Goal: Information Seeking & Learning: Learn about a topic

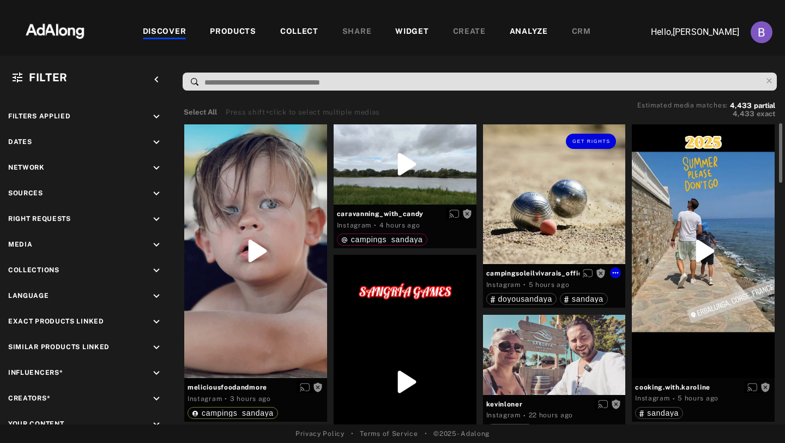
click at [495, 230] on div "Get rights" at bounding box center [554, 194] width 143 height 140
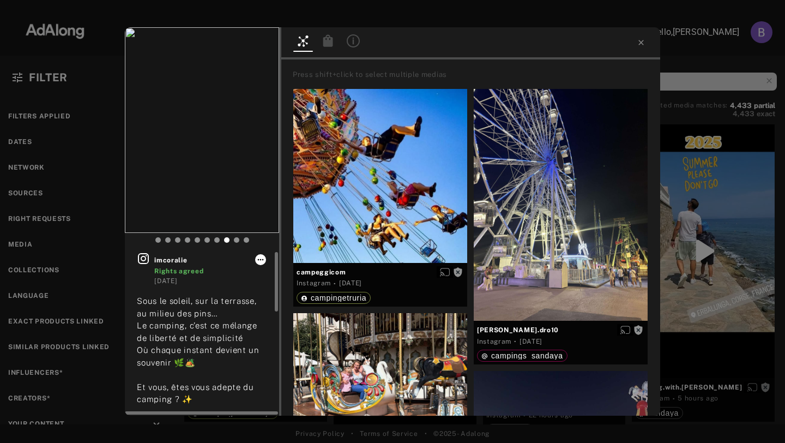
click at [262, 259] on icon at bounding box center [261, 260] width 6 height 2
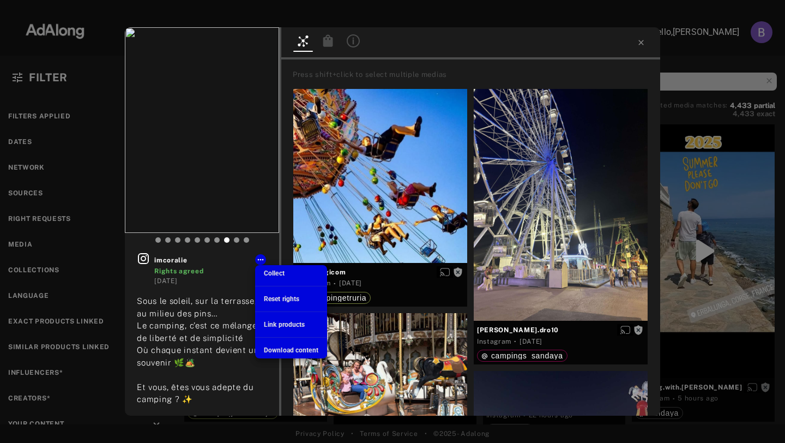
click at [237, 292] on div at bounding box center [392, 221] width 785 height 443
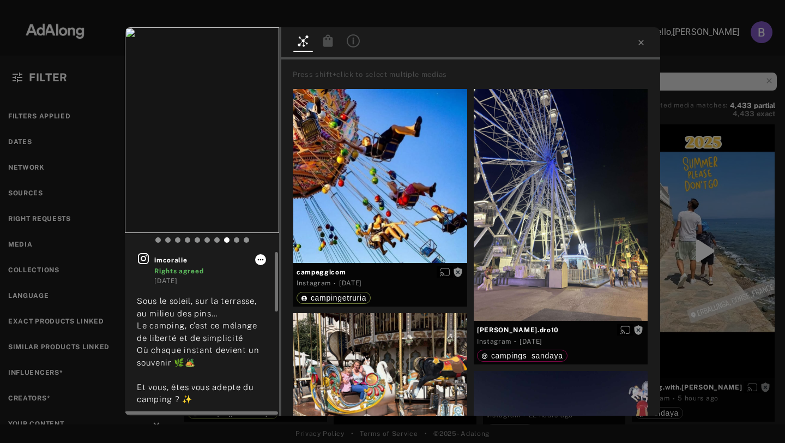
click at [260, 263] on icon at bounding box center [260, 259] width 9 height 9
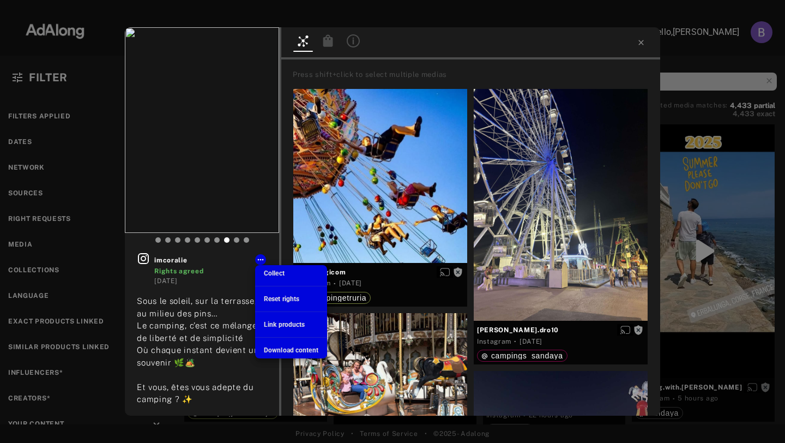
click at [285, 296] on span "Reset rights" at bounding box center [281, 299] width 35 height 8
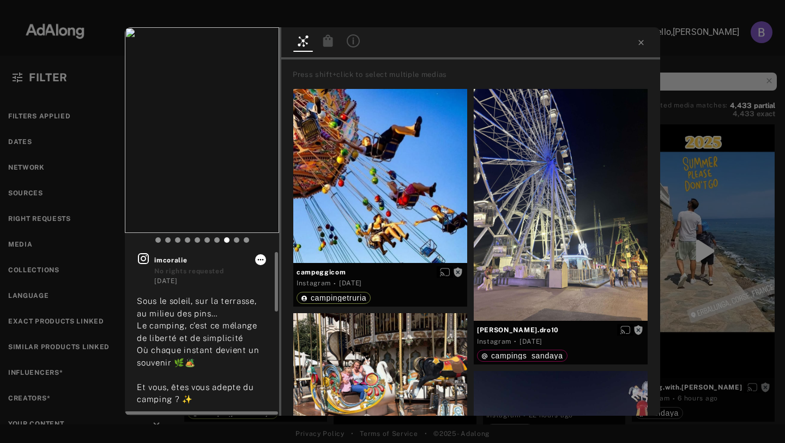
click at [262, 261] on icon at bounding box center [260, 259] width 9 height 9
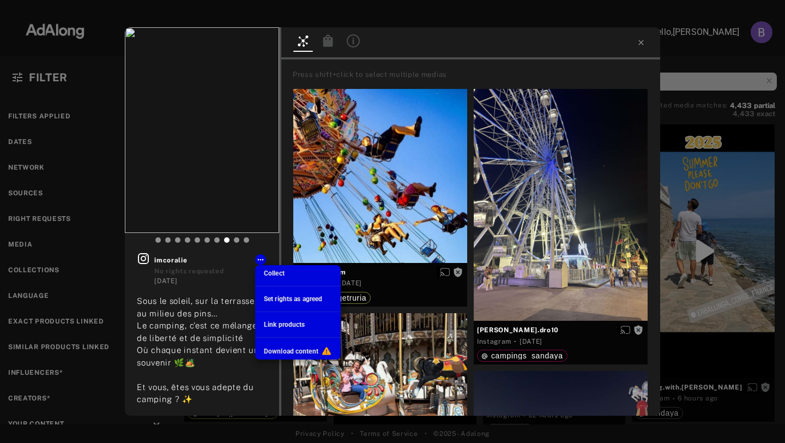
click at [262, 260] on div at bounding box center [392, 221] width 785 height 443
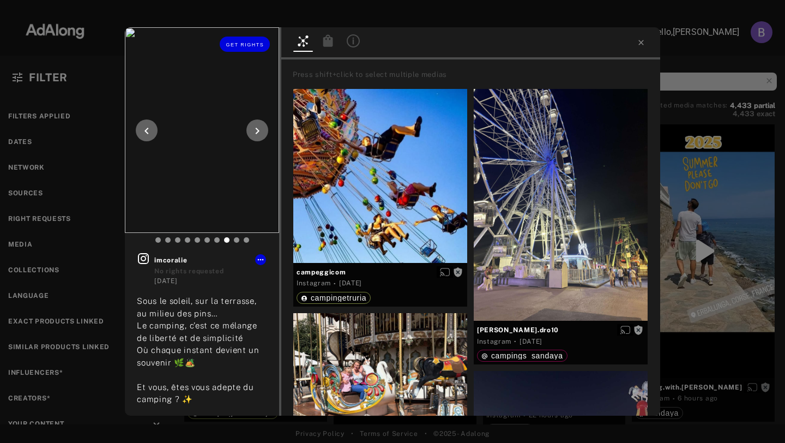
click at [253, 126] on icon at bounding box center [257, 130] width 13 height 13
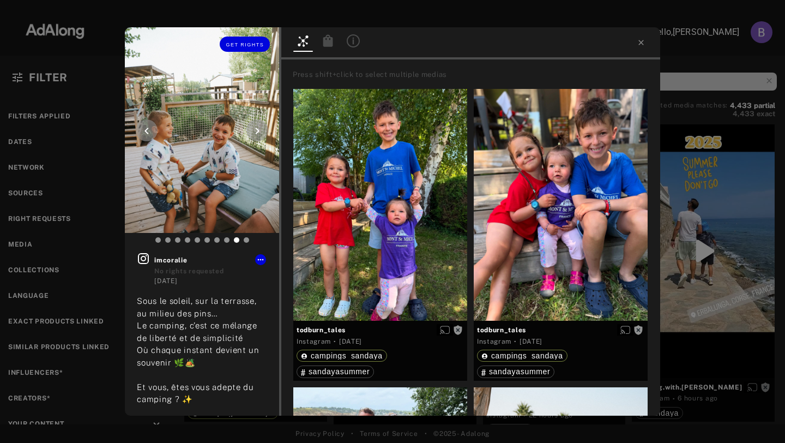
click at [263, 133] on div at bounding box center [257, 130] width 22 height 22
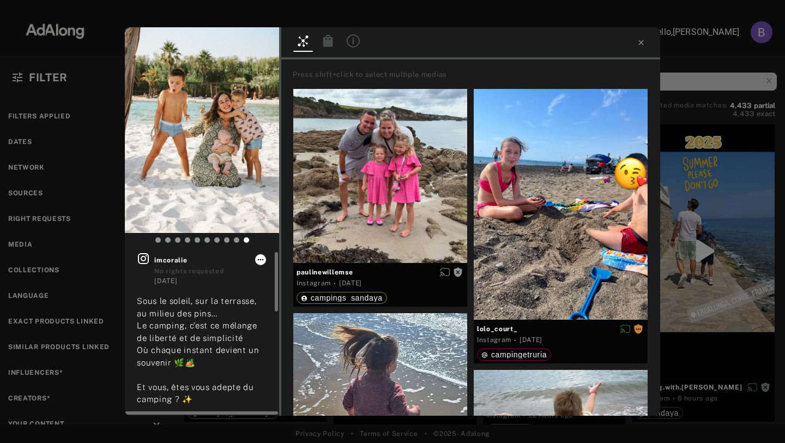
click at [259, 264] on button at bounding box center [260, 259] width 11 height 11
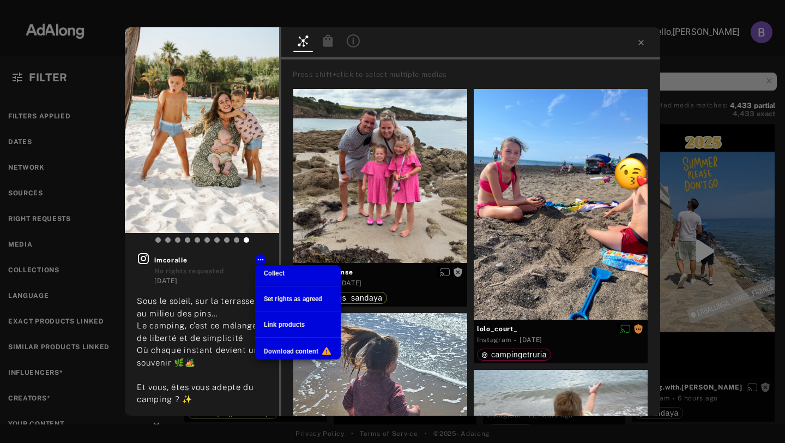
click at [135, 133] on div at bounding box center [392, 221] width 785 height 443
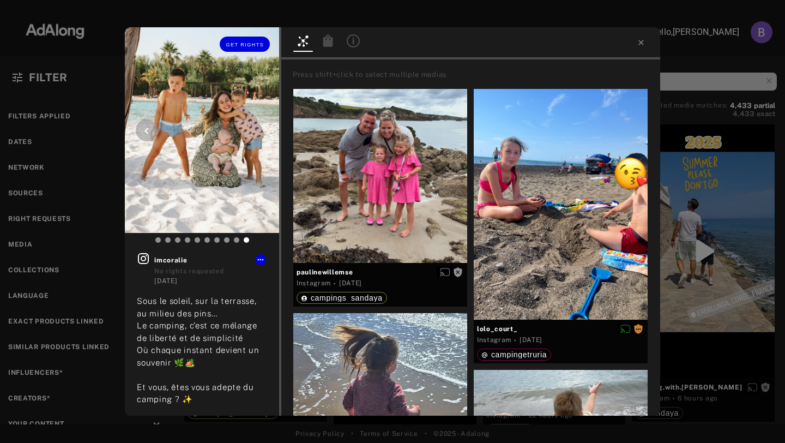
click at [134, 128] on img at bounding box center [202, 129] width 154 height 205
click at [143, 128] on icon at bounding box center [146, 130] width 13 height 13
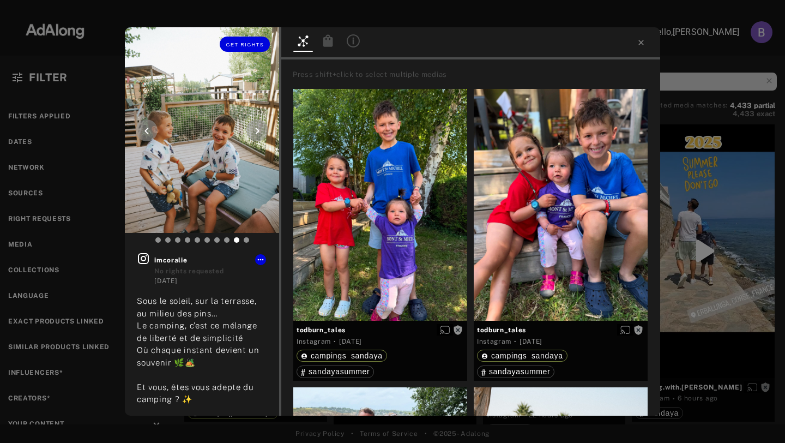
click at [143, 128] on icon at bounding box center [146, 130] width 13 height 13
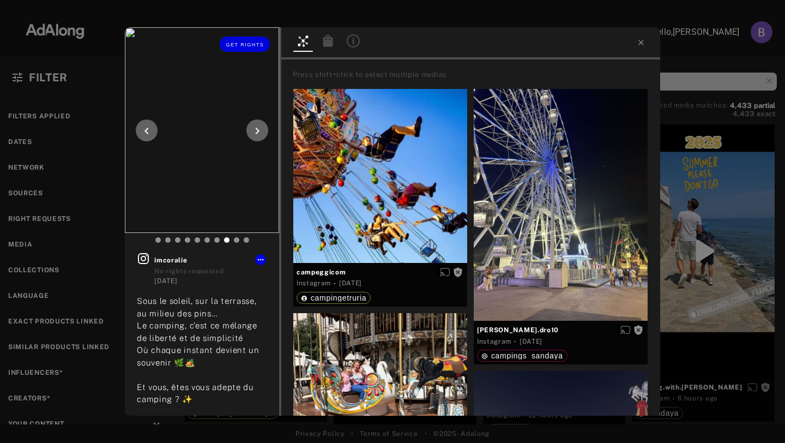
click at [143, 128] on icon at bounding box center [146, 130] width 13 height 13
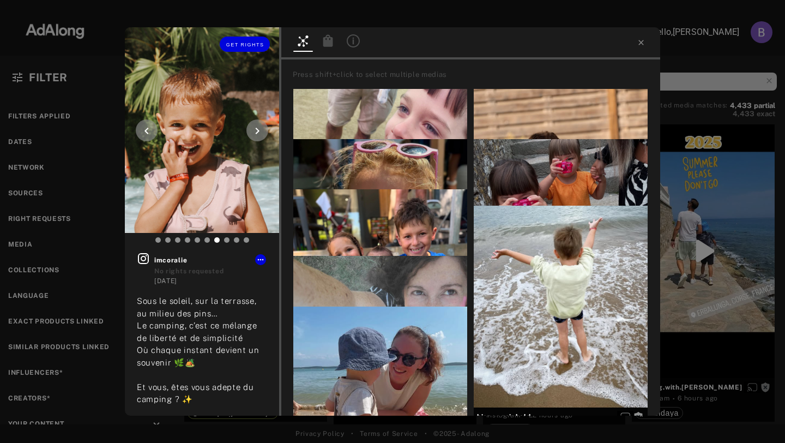
click at [142, 129] on icon at bounding box center [146, 130] width 13 height 13
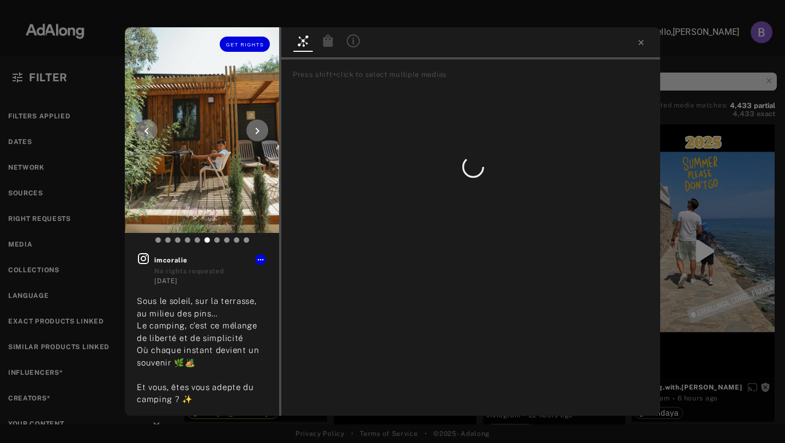
click at [142, 129] on icon at bounding box center [146, 130] width 13 height 13
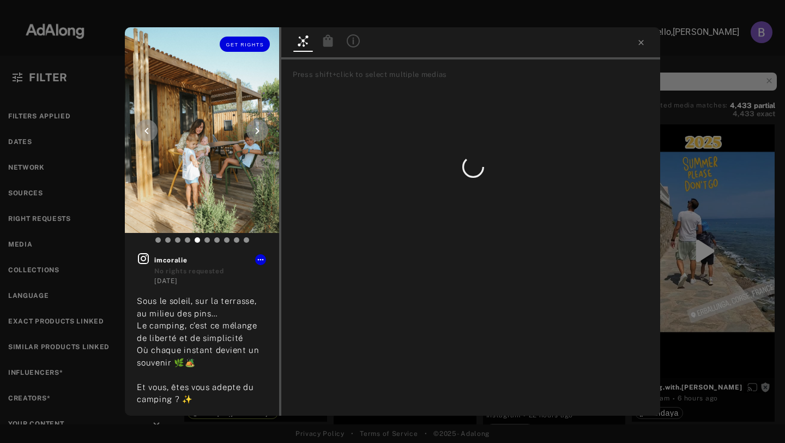
click at [142, 129] on icon at bounding box center [146, 130] width 13 height 13
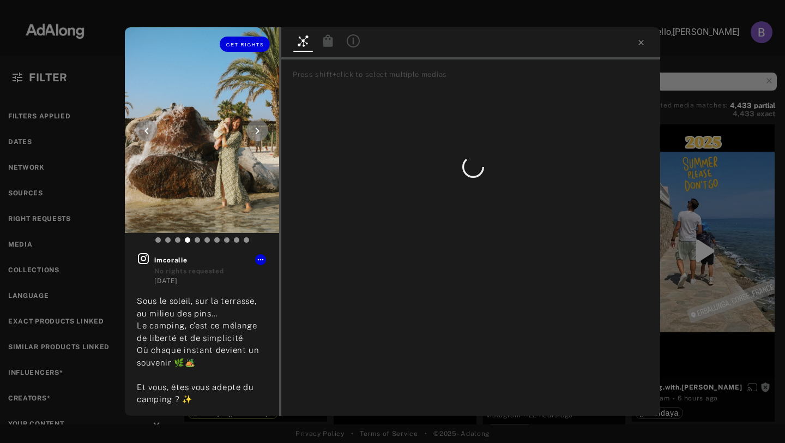
click at [142, 129] on icon at bounding box center [146, 130] width 13 height 13
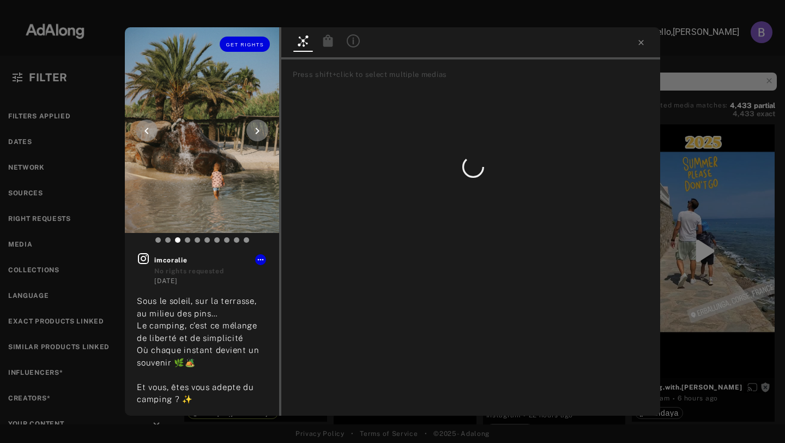
click at [142, 129] on icon at bounding box center [146, 130] width 13 height 13
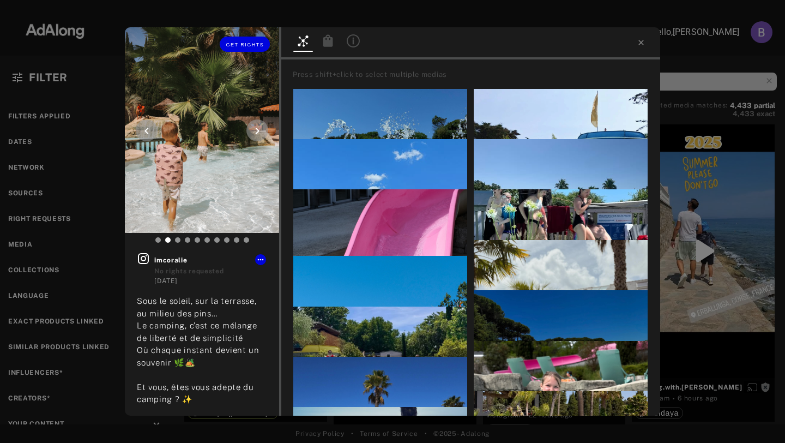
click at [142, 129] on icon at bounding box center [146, 130] width 13 height 13
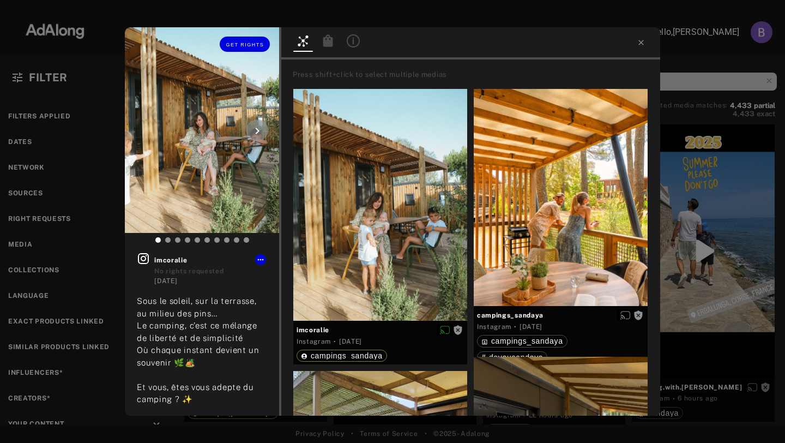
click at [261, 126] on icon at bounding box center [257, 130] width 13 height 13
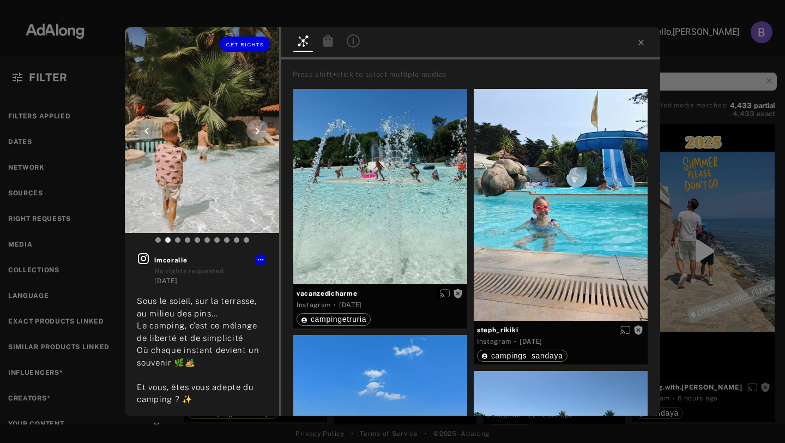
click at [261, 126] on icon at bounding box center [257, 130] width 13 height 13
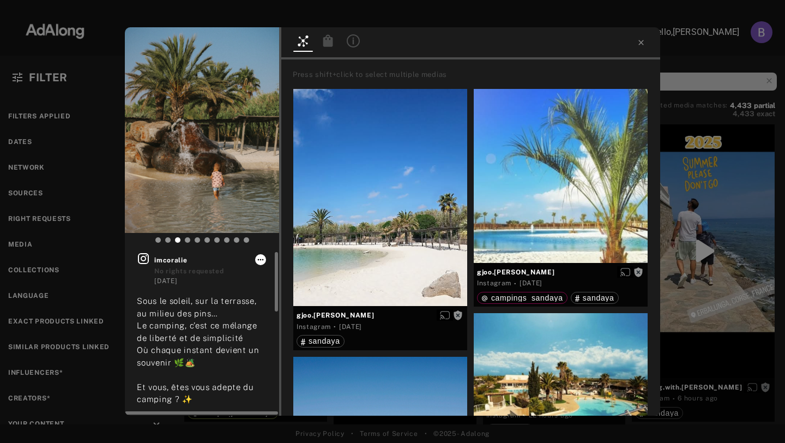
click at [264, 258] on icon at bounding box center [260, 259] width 9 height 9
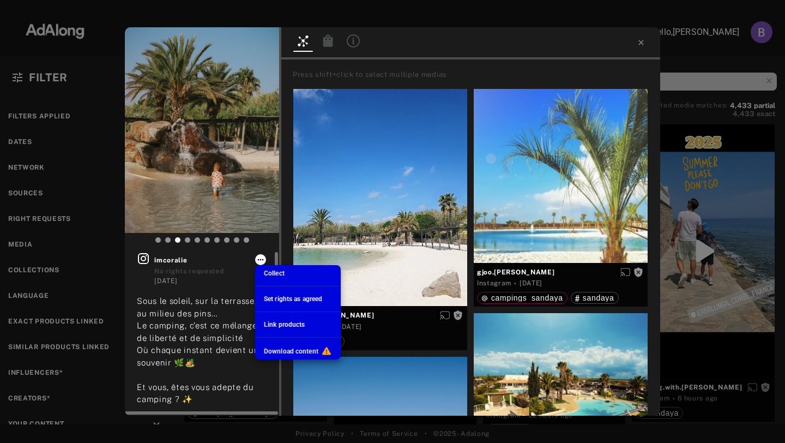
click at [264, 258] on div at bounding box center [392, 221] width 785 height 443
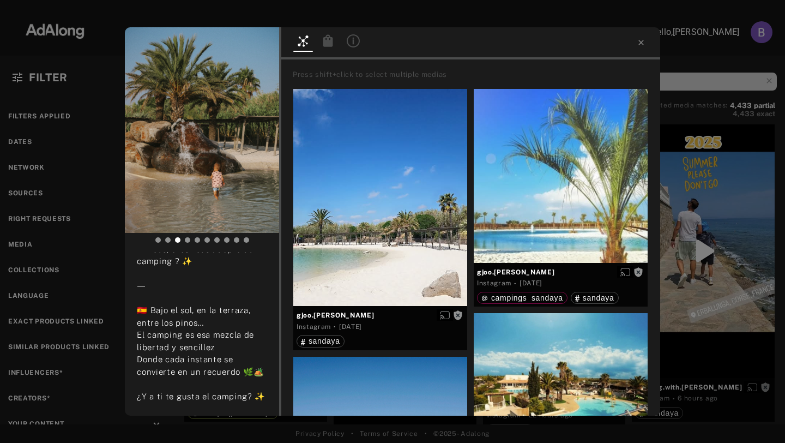
scroll to position [284, 0]
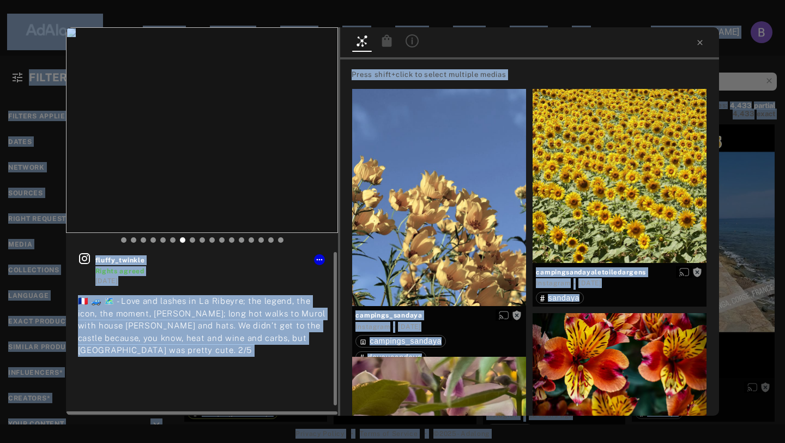
click at [293, 365] on div "🇫🇷 🚙 🗺️ - Love and lashes in La Ribeyre; the legend, the icon, the moment, [PER…" at bounding box center [202, 336] width 249 height 82
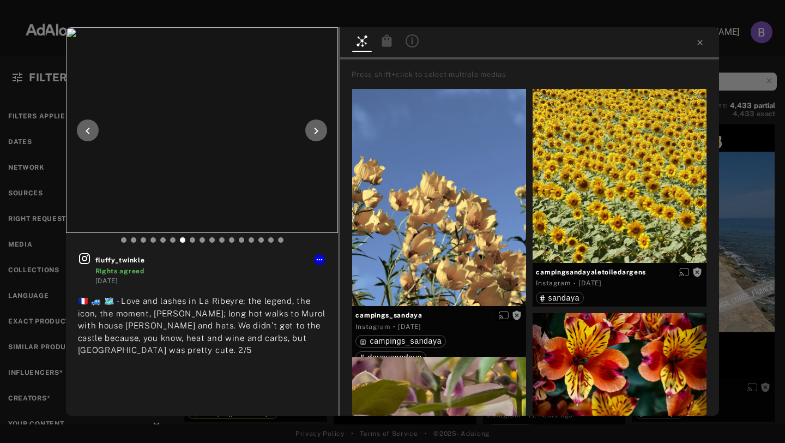
click at [317, 131] on icon at bounding box center [316, 131] width 4 height 7
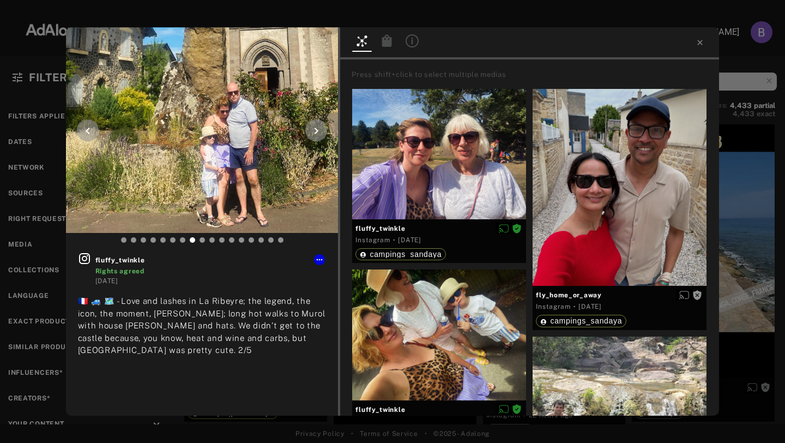
click at [86, 129] on icon at bounding box center [87, 130] width 13 height 13
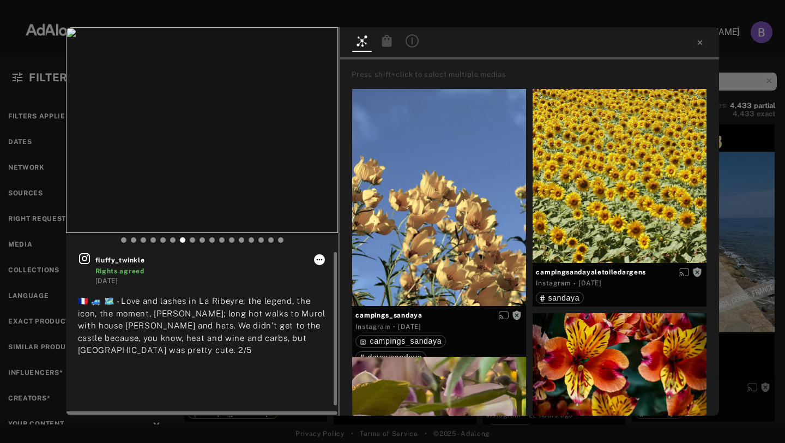
click at [316, 256] on icon at bounding box center [319, 259] width 9 height 9
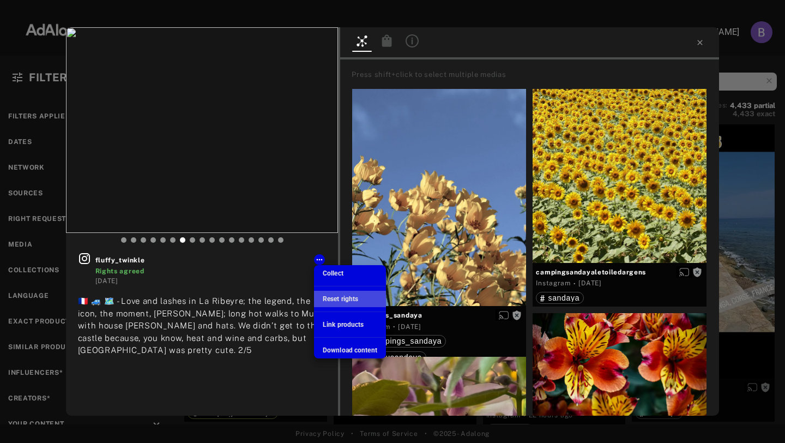
click at [358, 299] on span "Reset rights" at bounding box center [340, 299] width 35 height 8
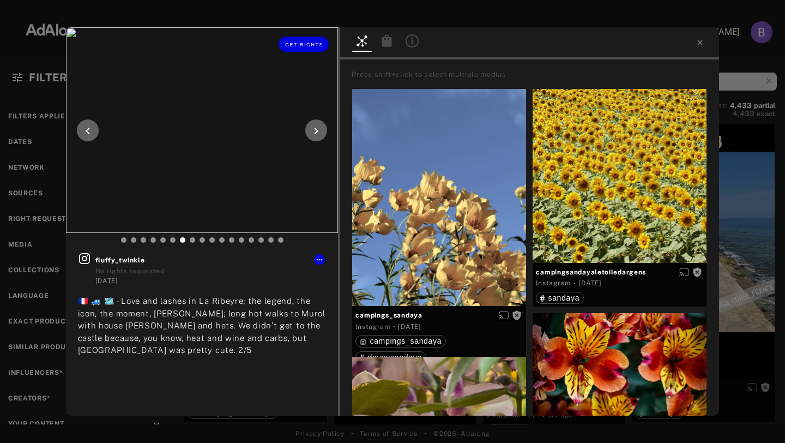
click at [208, 171] on img at bounding box center [202, 129] width 273 height 205
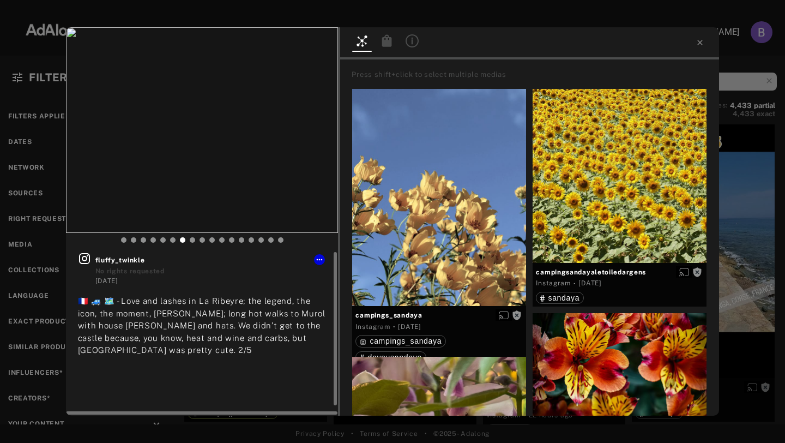
scroll to position [11, 0]
click at [707, 38] on div at bounding box center [529, 43] width 379 height 32
click at [700, 39] on icon at bounding box center [699, 42] width 9 height 9
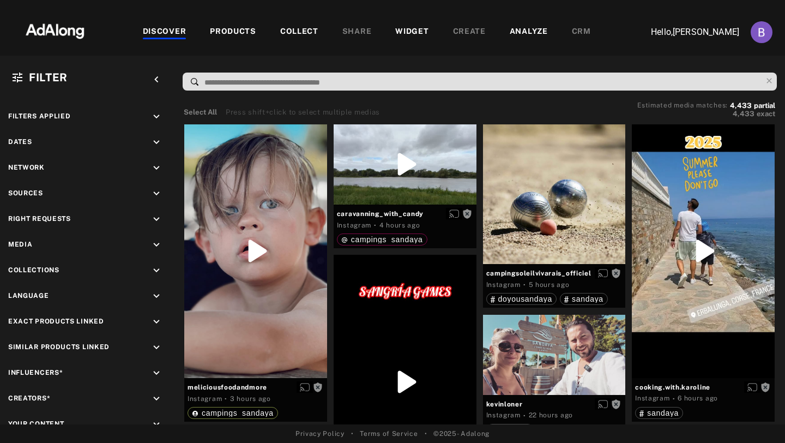
click at [390, 81] on input at bounding box center [482, 82] width 558 height 15
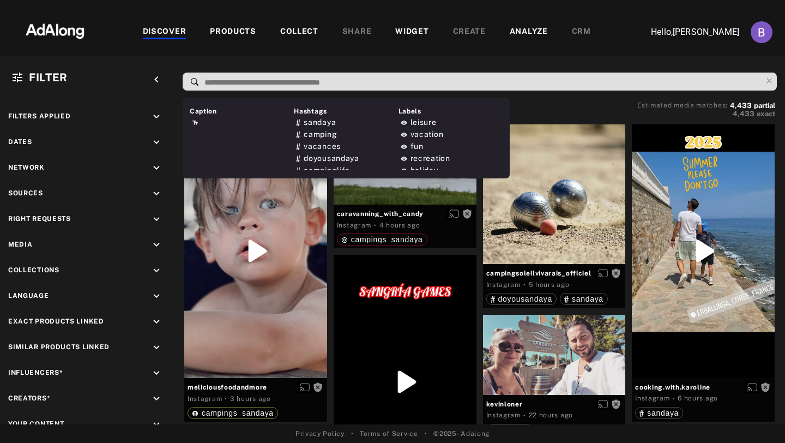
paste input "**********"
type input "**********"
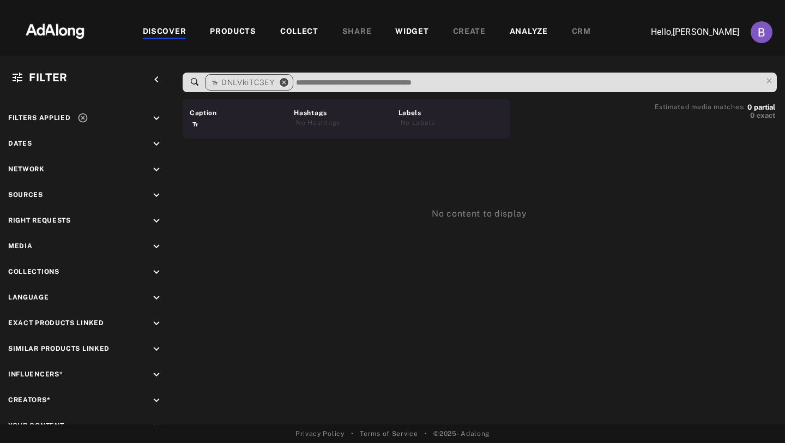
click at [285, 82] on icon "close" at bounding box center [284, 82] width 10 height 10
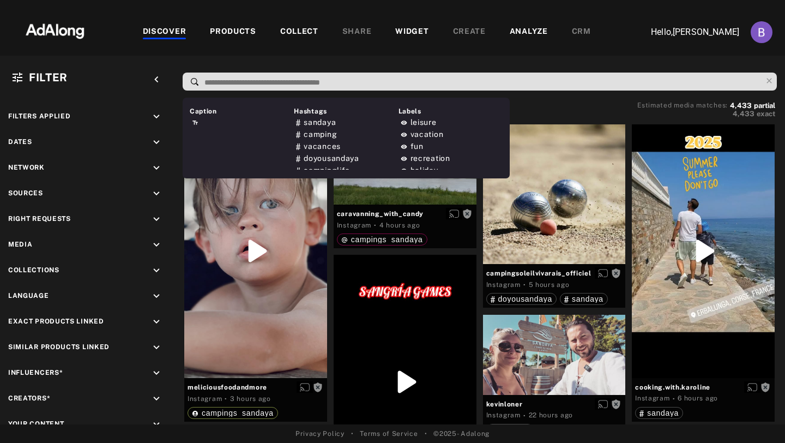
click at [276, 82] on input at bounding box center [482, 82] width 558 height 15
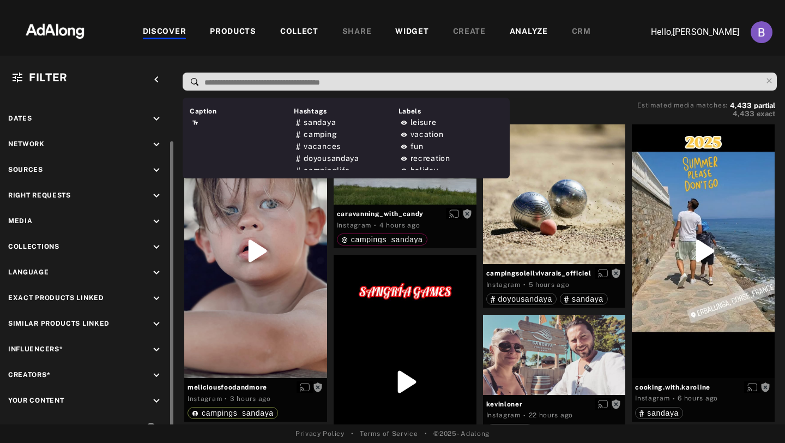
scroll to position [44, 0]
